Goal: Check status: Check status

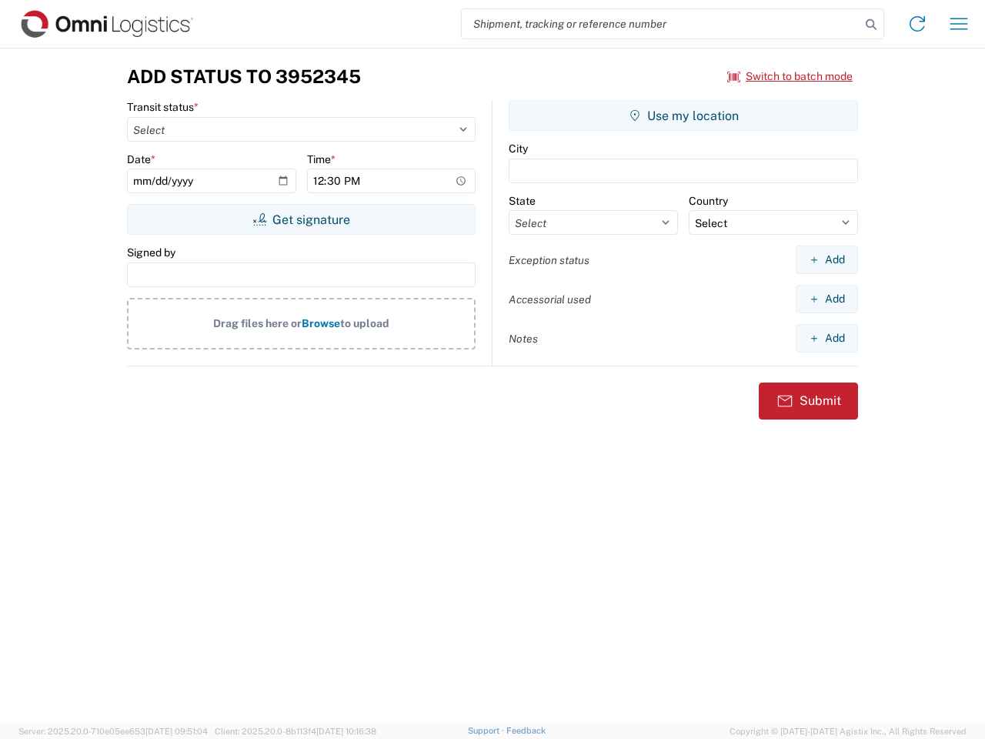
click at [661, 24] on input "search" at bounding box center [661, 23] width 399 height 29
click at [871, 25] on icon at bounding box center [872, 25] width 22 height 22
click at [918, 24] on icon at bounding box center [917, 24] width 25 height 25
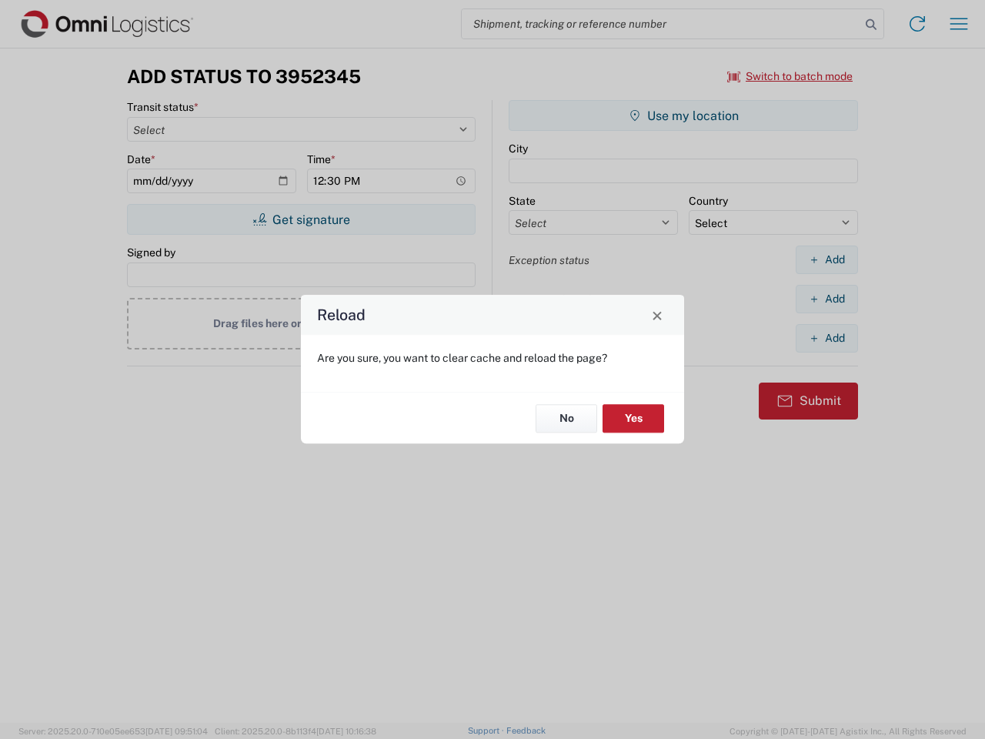
click at [959, 24] on div "Reload Are you sure, you want to clear cache and reload the page? No Yes" at bounding box center [492, 369] width 985 height 739
click at [791, 76] on div "Reload Are you sure, you want to clear cache and reload the page? No Yes" at bounding box center [492, 369] width 985 height 739
click at [301, 219] on div "Reload Are you sure, you want to clear cache and reload the page? No Yes" at bounding box center [492, 369] width 985 height 739
click at [684, 115] on div "Reload Are you sure, you want to clear cache and reload the page? No Yes" at bounding box center [492, 369] width 985 height 739
click at [827, 259] on div "Reload Are you sure, you want to clear cache and reload the page? No Yes" at bounding box center [492, 369] width 985 height 739
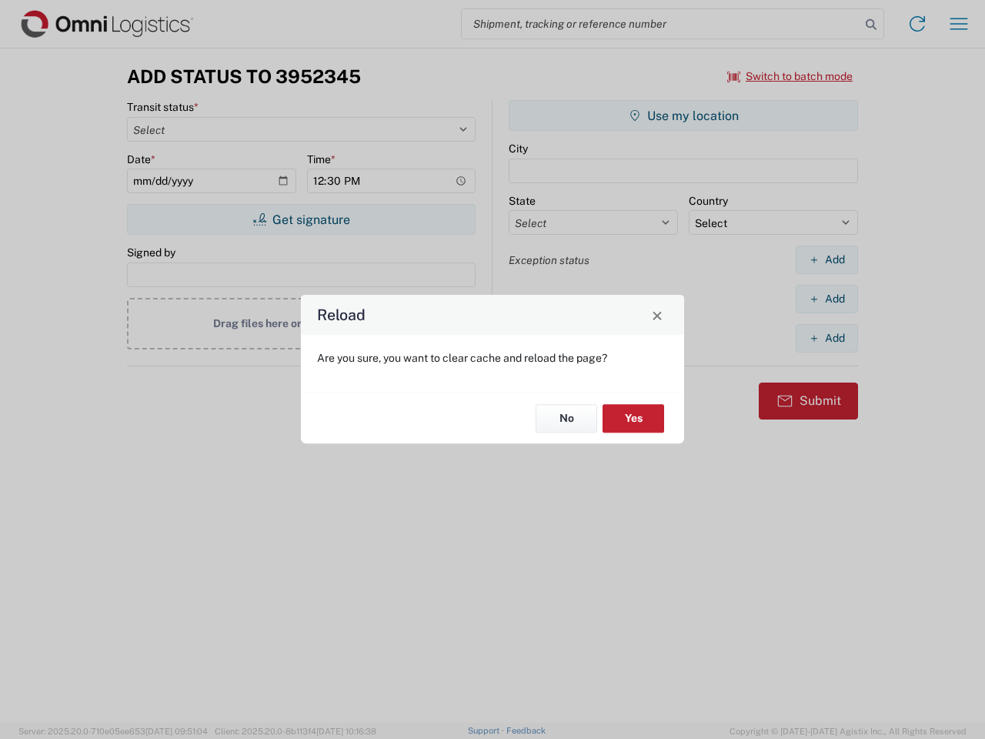
click at [827, 299] on div "Reload Are you sure, you want to clear cache and reload the page? No Yes" at bounding box center [492, 369] width 985 height 739
click at [827, 338] on div "Reload Are you sure, you want to clear cache and reload the page? No Yes" at bounding box center [492, 369] width 985 height 739
